Goal: Task Accomplishment & Management: Manage account settings

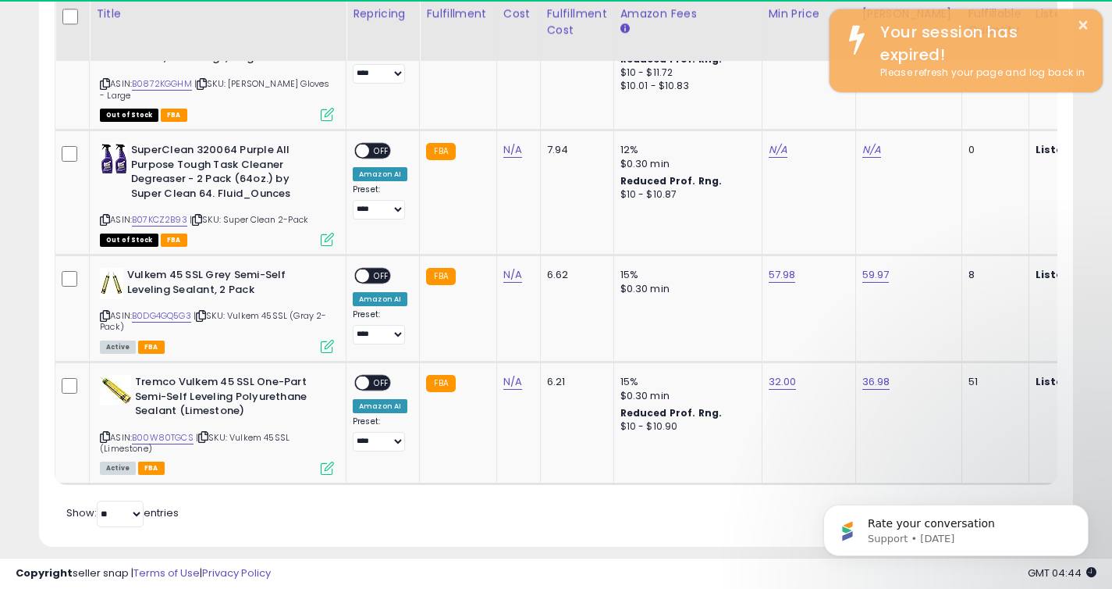
scroll to position [320, 599]
